Goal: Check status: Check status

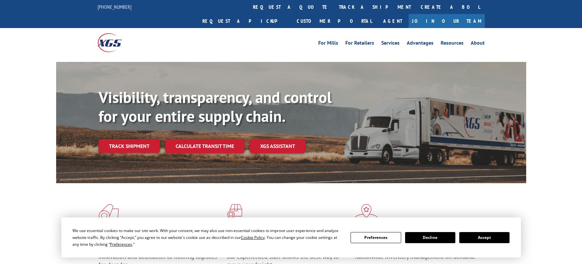
click at [113, 139] on link "Track shipment" at bounding box center [129, 146] width 61 height 14
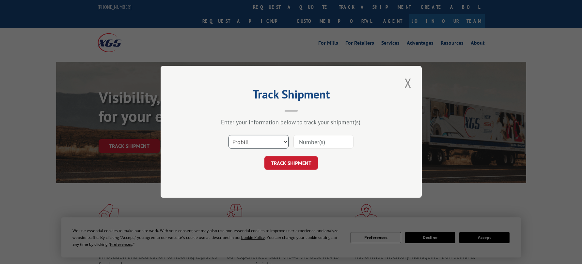
click at [280, 140] on select "Select category... Probill BOL PO" at bounding box center [259, 142] width 60 height 14
select select "po"
click at [229, 135] on select "Select category... Probill BOL PO" at bounding box center [259, 142] width 60 height 14
click at [305, 143] on input at bounding box center [324, 142] width 60 height 14
click at [323, 143] on input at bounding box center [324, 142] width 60 height 14
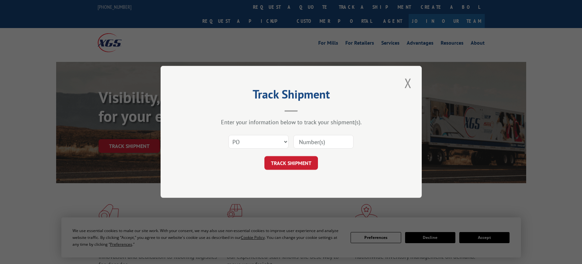
paste input "292500251"
type input "292500251"
click at [299, 171] on div "Track Shipment Enter your information below to track your shipment(s). Select c…" at bounding box center [291, 132] width 261 height 132
click at [298, 167] on button "TRACK SHIPMENT" at bounding box center [291, 164] width 54 height 14
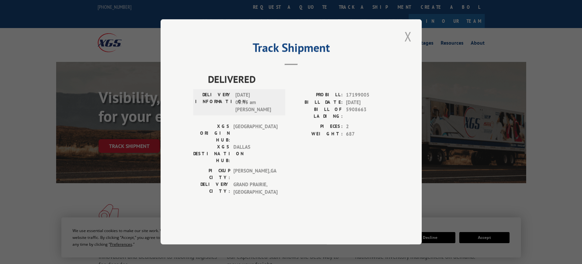
click at [408, 45] on button "Close modal" at bounding box center [408, 36] width 11 height 18
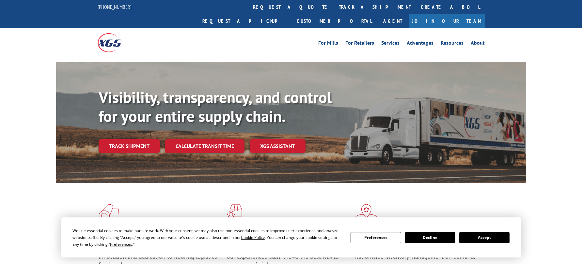
click at [424, 238] on button "Decline" at bounding box center [430, 237] width 50 height 11
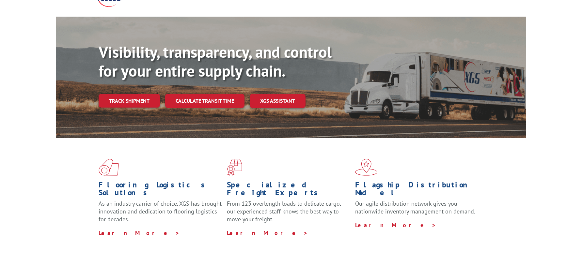
scroll to position [162, 0]
